Goal: Task Accomplishment & Management: Use online tool/utility

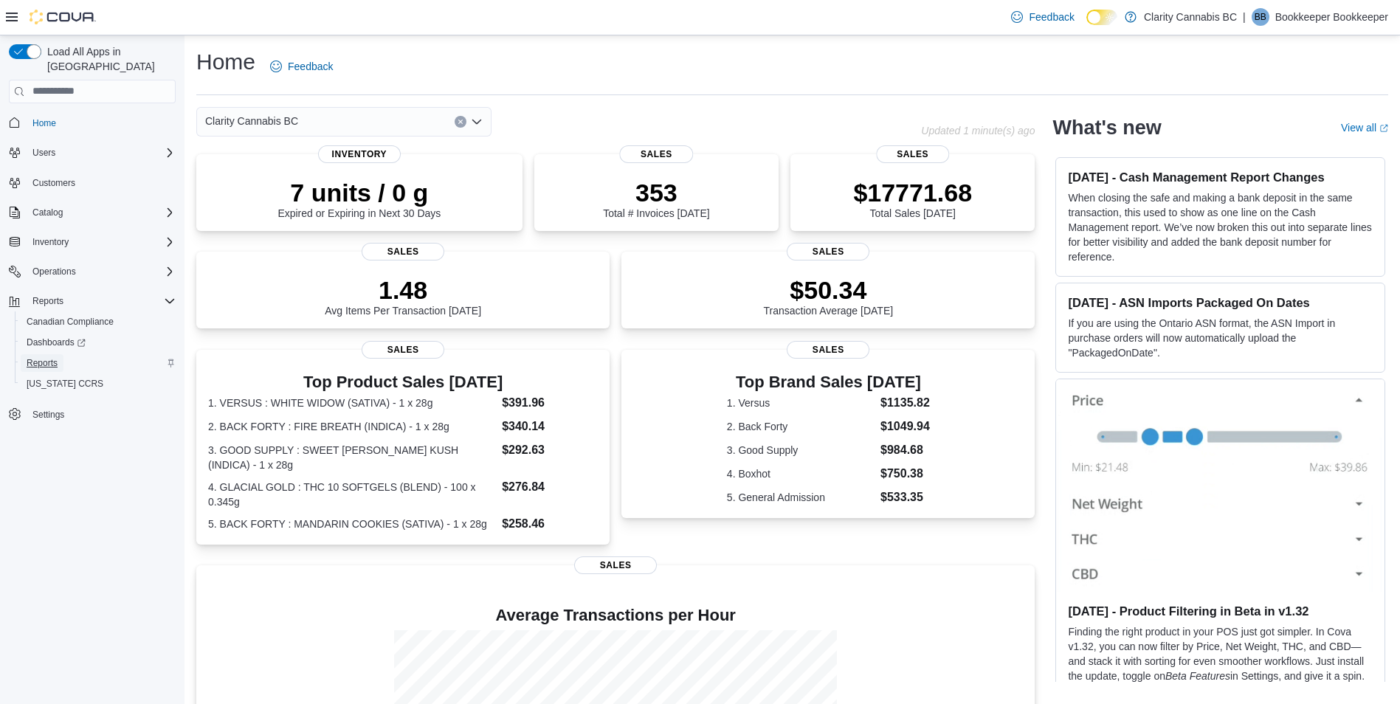
click at [44, 357] on span "Reports" at bounding box center [42, 363] width 31 height 12
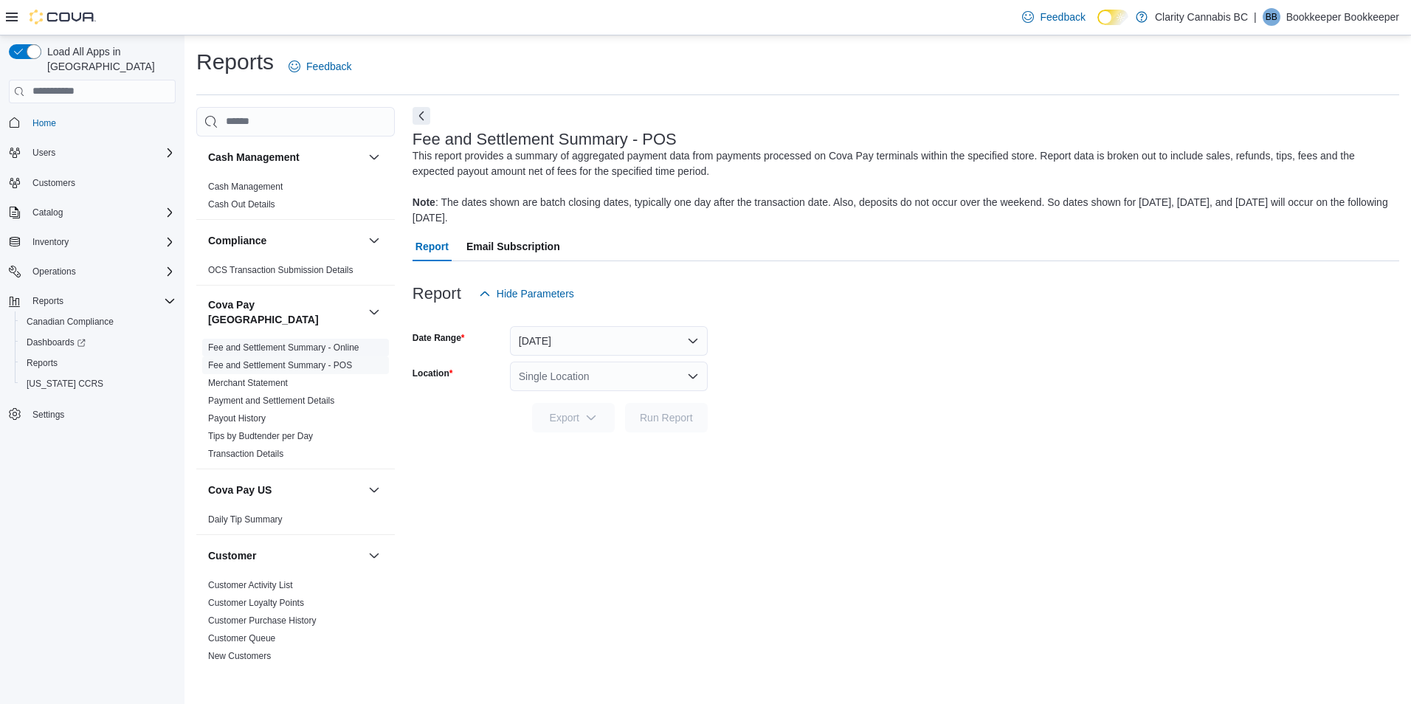
click at [352, 342] on link "Fee and Settlement Summary - Online" at bounding box center [283, 347] width 151 height 10
click at [684, 345] on button "[DATE]" at bounding box center [609, 341] width 198 height 30
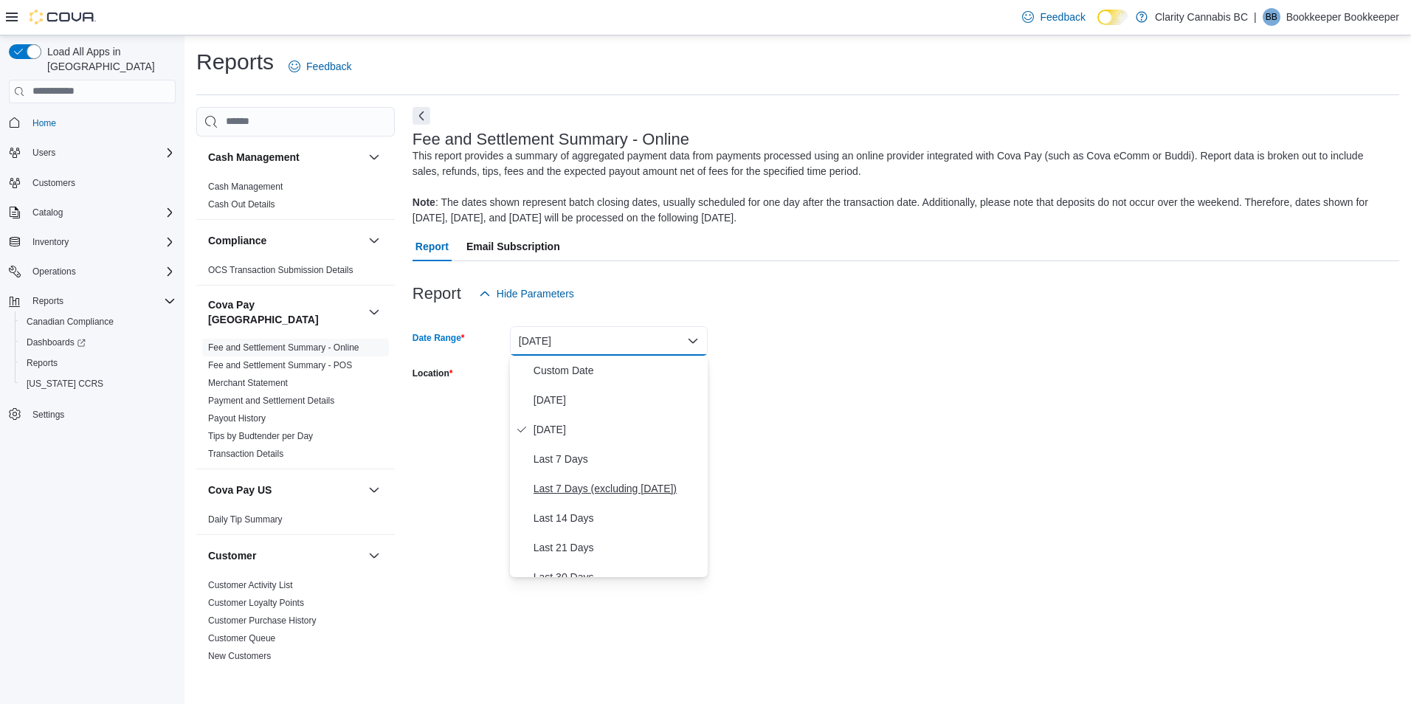
scroll to position [221, 0]
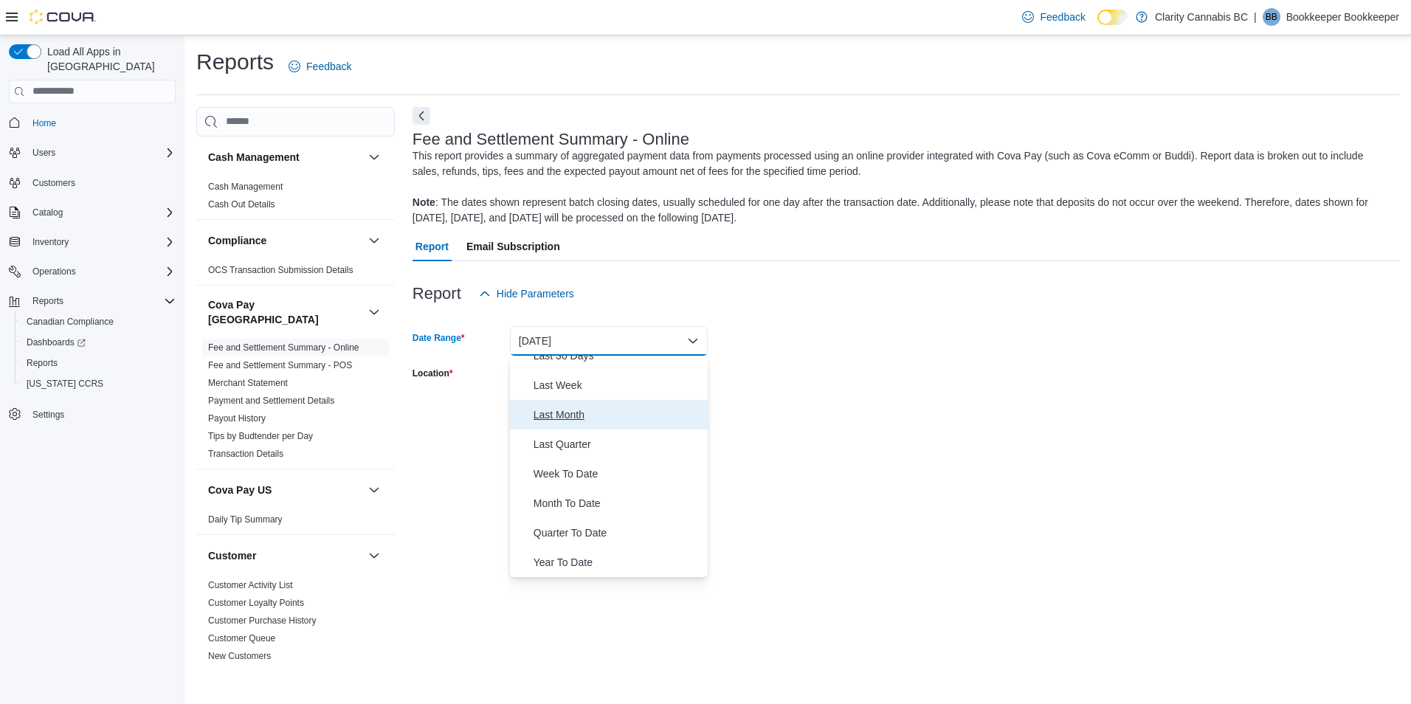
click at [590, 416] on span "Last Month" at bounding box center [618, 415] width 168 height 18
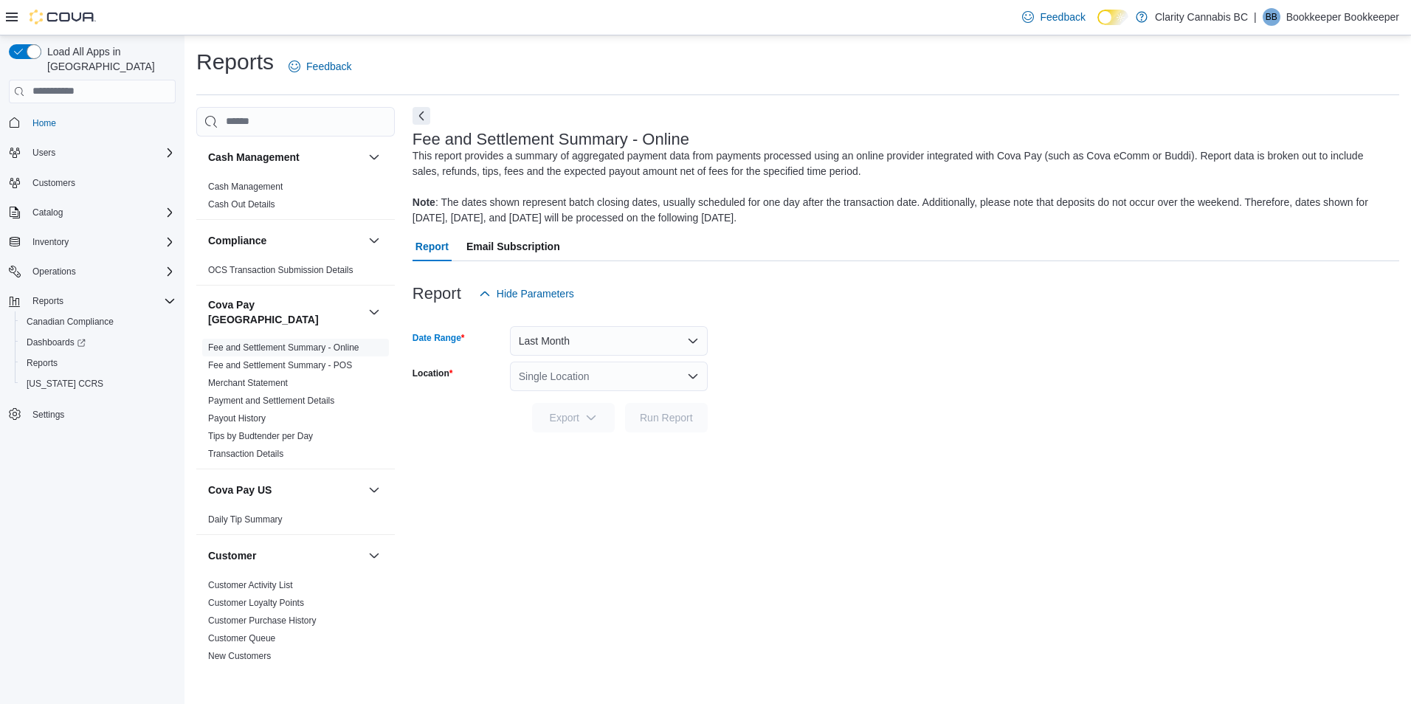
click at [637, 381] on div "Single Location" at bounding box center [609, 377] width 198 height 30
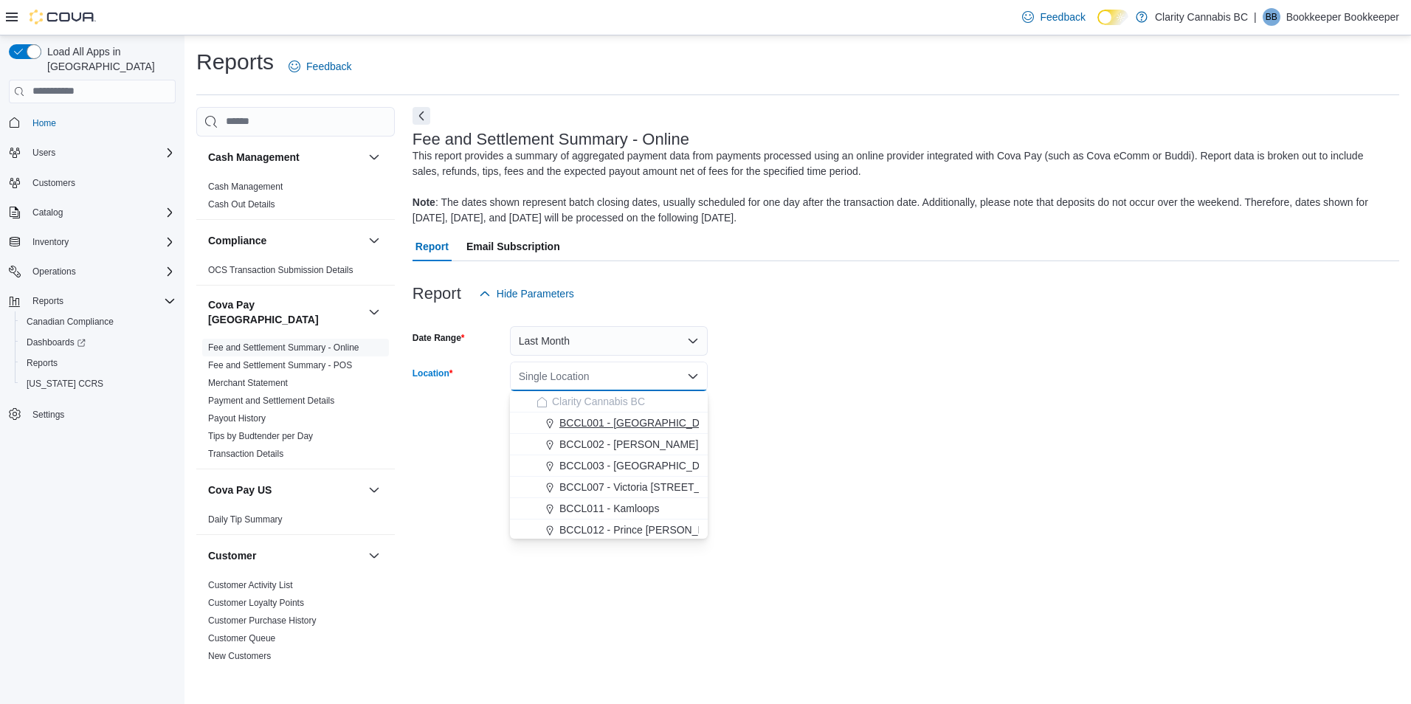
click at [619, 425] on span "BCCL001 - [GEOGRAPHIC_DATA]" at bounding box center [640, 423] width 162 height 15
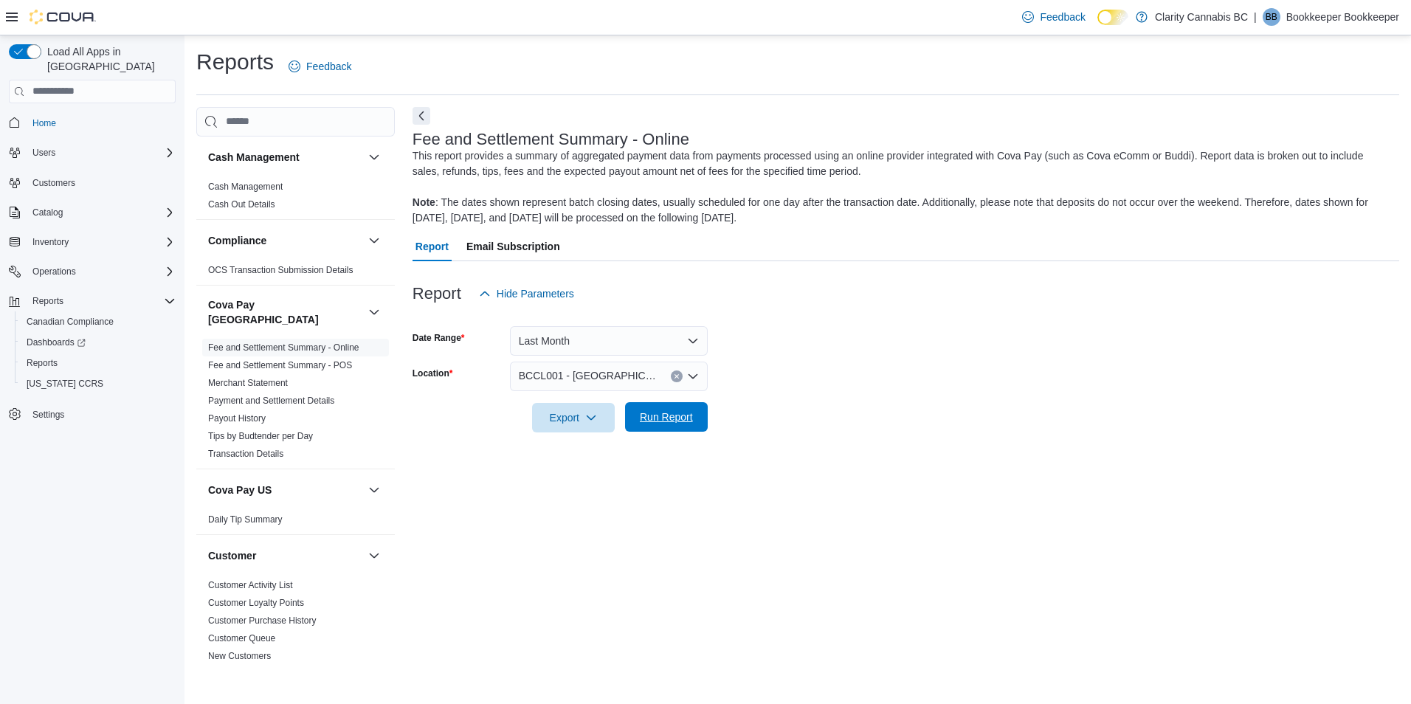
click at [705, 416] on button "Run Report" at bounding box center [666, 417] width 83 height 30
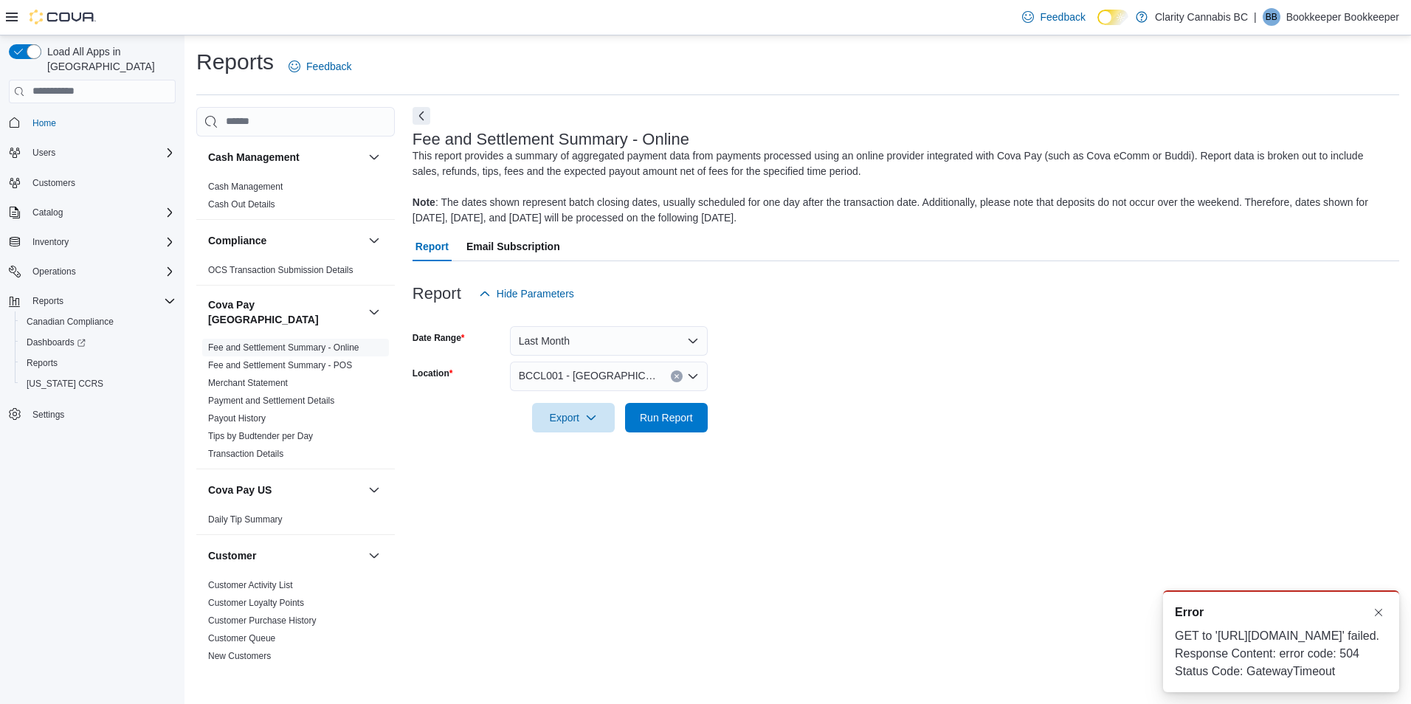
click at [1286, 98] on div "Reports Feedback Cash Management Cash Management Cash Out Details Compliance OC…" at bounding box center [797, 356] width 1203 height 618
click at [1348, 21] on p "Bookkeeper Bookkeeper" at bounding box center [1342, 17] width 113 height 18
click at [1314, 145] on span "Sign Out" at bounding box center [1304, 144] width 40 height 15
